Goal: Browse casually

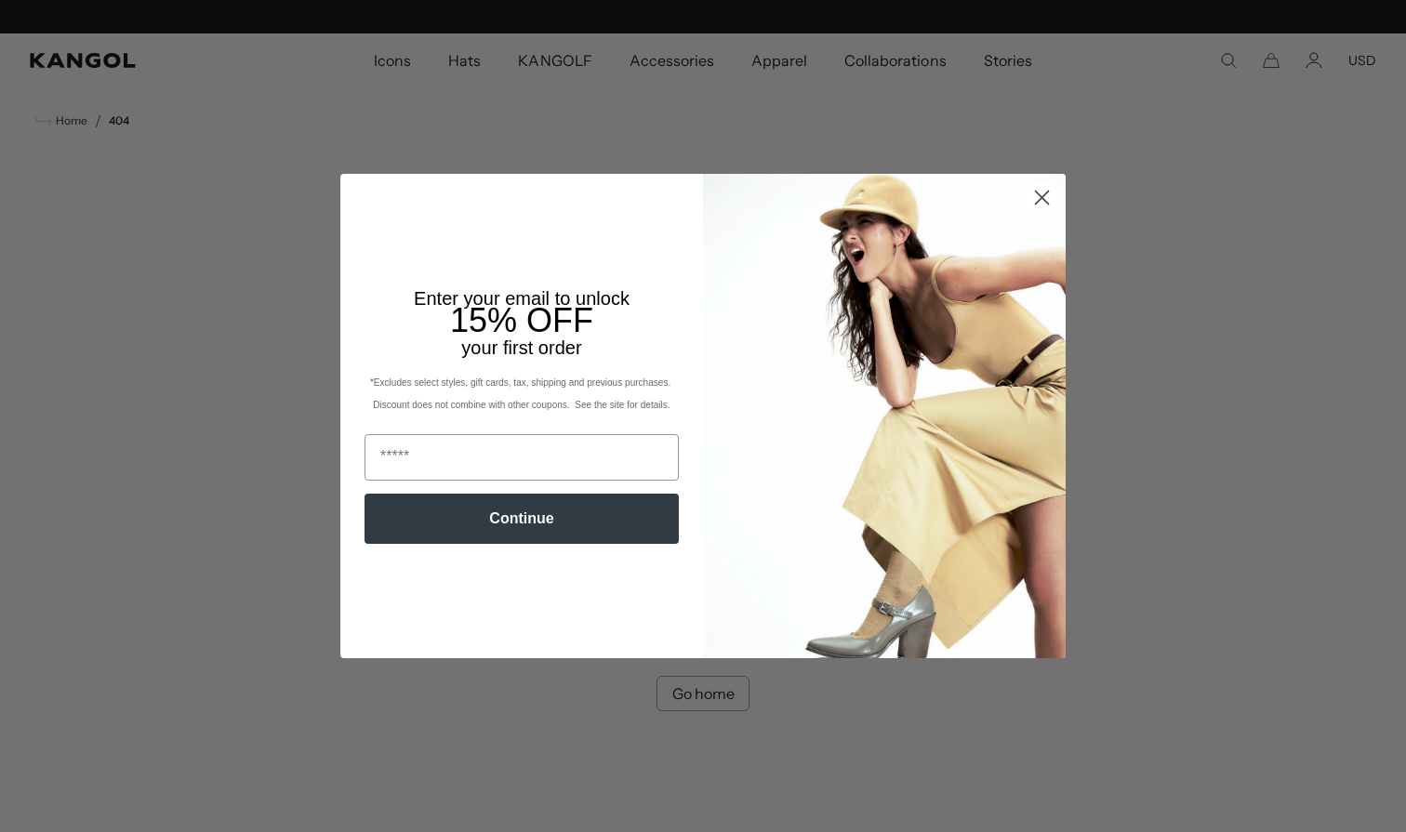
scroll to position [0, 383]
